Goal: Task Accomplishment & Management: Complete application form

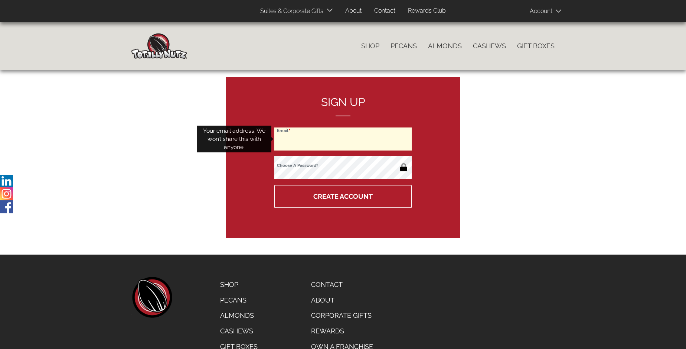
click at [343, 139] on input "Email" at bounding box center [342, 138] width 137 height 23
type input "[EMAIL_ADDRESS][DOMAIN_NAME]"
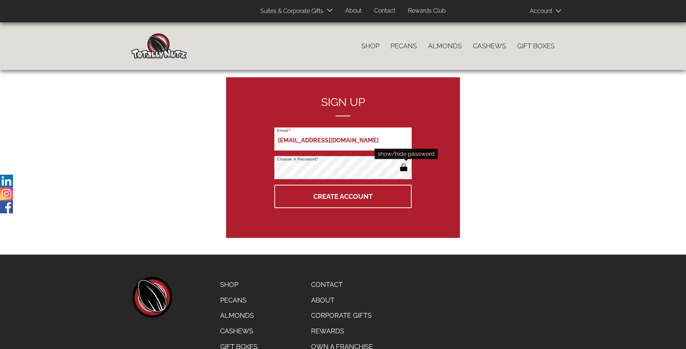
click at [404, 168] on button "button" at bounding box center [404, 168] width 12 height 12
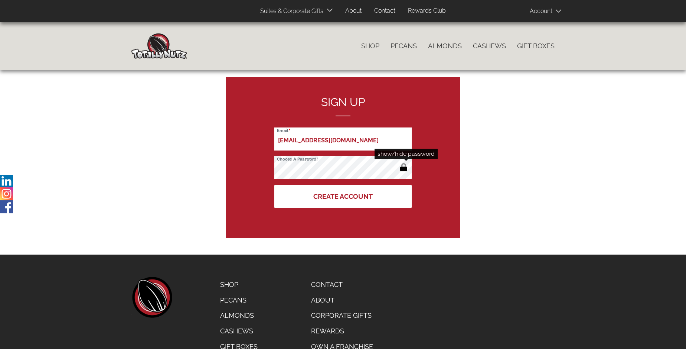
click at [343, 196] on button "Create Account" at bounding box center [342, 196] width 137 height 23
